Goal: Communication & Community: Answer question/provide support

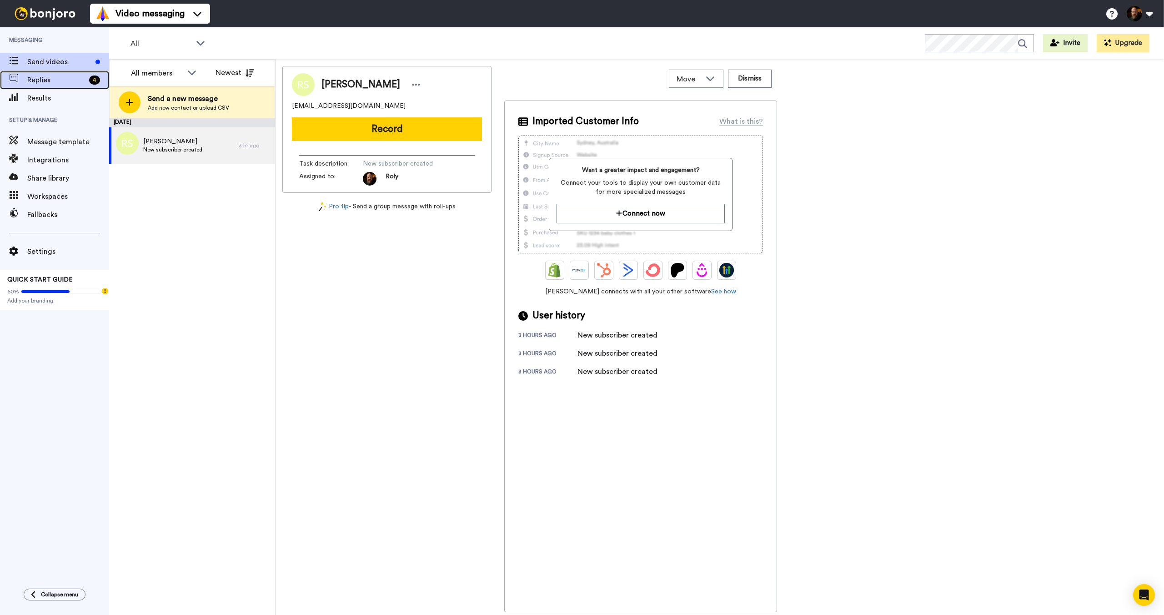
click at [63, 82] on span "Replies" at bounding box center [56, 80] width 58 height 11
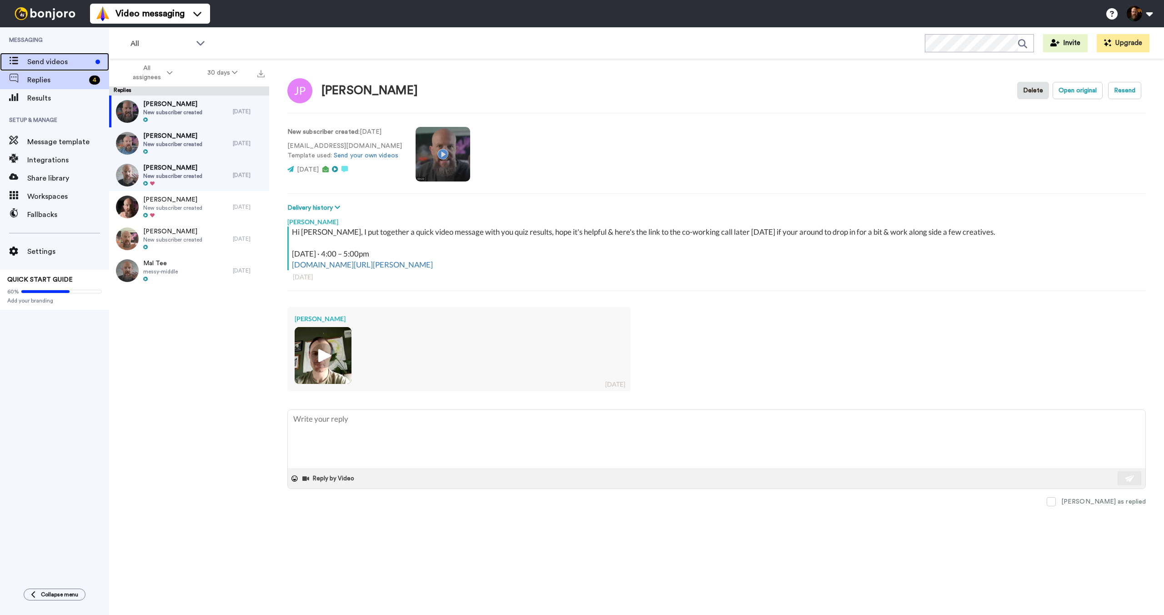
click at [63, 67] on div "Send videos" at bounding box center [54, 62] width 109 height 18
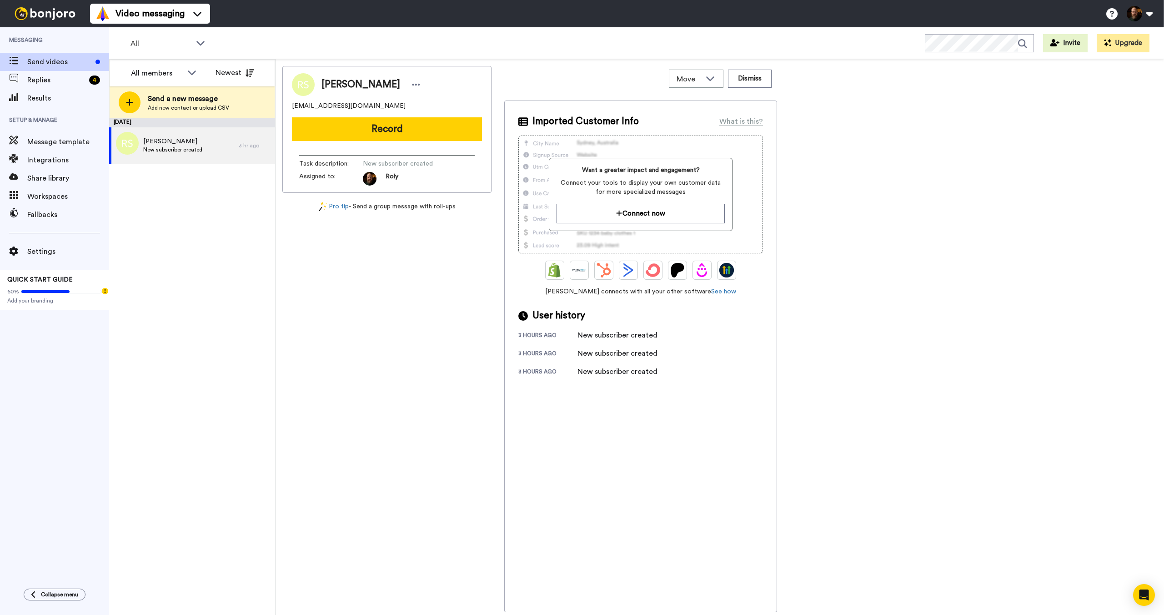
click at [221, 303] on div "[DATE] [PERSON_NAME] New subscriber created 3 hr ago" at bounding box center [192, 366] width 166 height 496
